Goal: Task Accomplishment & Management: Manage account settings

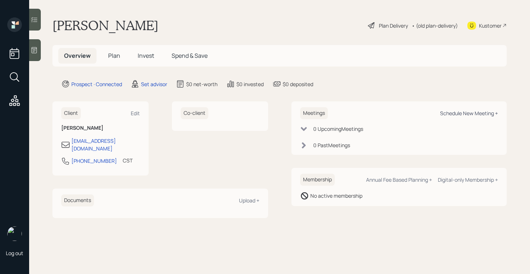
click at [452, 114] on div "Schedule New Meeting +" at bounding box center [469, 113] width 58 height 7
select select "round-[PERSON_NAME]"
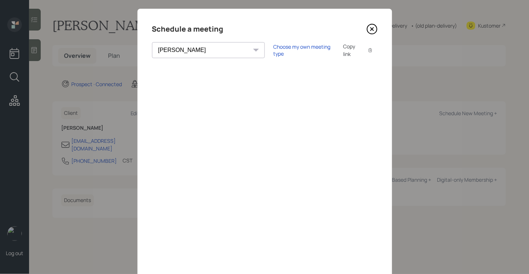
scroll to position [20, 0]
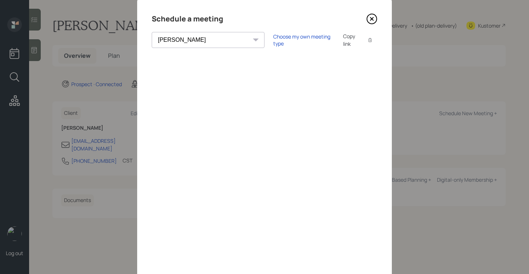
click at [372, 19] on icon at bounding box center [372, 18] width 3 height 3
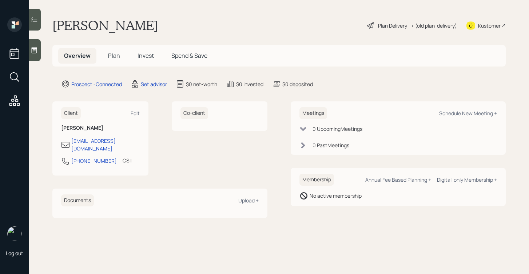
click at [38, 50] on div at bounding box center [35, 50] width 12 height 22
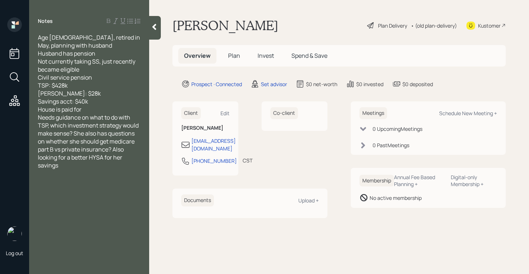
click at [100, 108] on div "House is paid for" at bounding box center [89, 110] width 103 height 8
click at [157, 25] on icon at bounding box center [154, 26] width 7 height 7
